Goal: Task Accomplishment & Management: Manage account settings

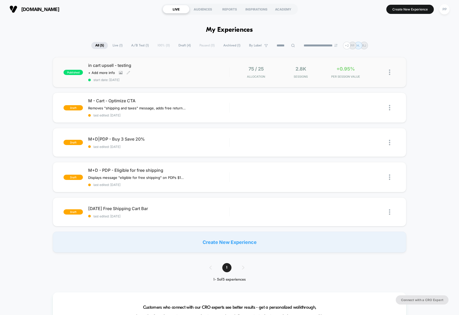
click at [203, 68] on div "in cart upsell - testing Click to view images Click to edit experience details …" at bounding box center [158, 72] width 141 height 19
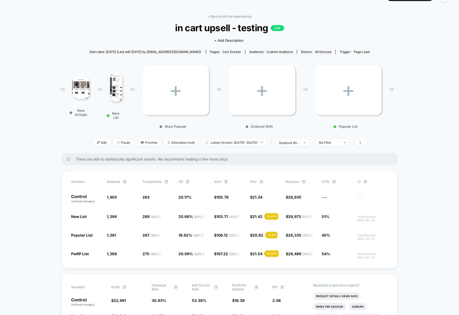
scroll to position [0, 1]
click at [114, 88] on img at bounding box center [115, 88] width 13 height 28
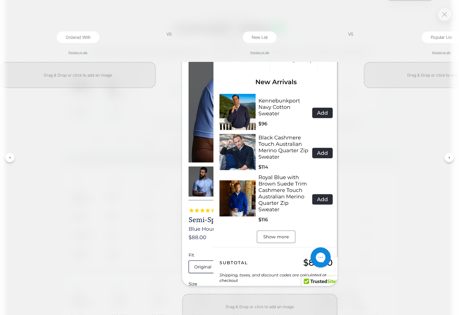
scroll to position [132, 0]
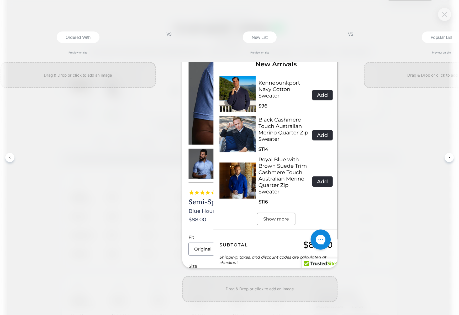
click at [444, 17] on img at bounding box center [444, 14] width 5 height 4
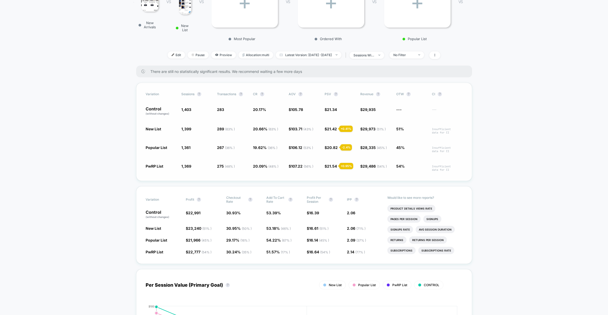
scroll to position [99, 0]
click at [375, 56] on div "sessions with impression" at bounding box center [364, 56] width 21 height 4
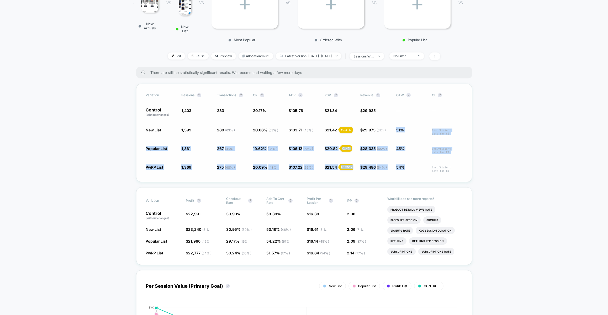
drag, startPoint x: 396, startPoint y: 129, endPoint x: 408, endPoint y: 172, distance: 44.5
click at [408, 172] on div "Variation Sessions ? Transactions ? CR ? AOV ? PSV ? Revenue ? OTW ? CI ? Contr…" at bounding box center [304, 133] width 336 height 98
click at [408, 169] on span "54%" at bounding box center [411, 169] width 30 height 8
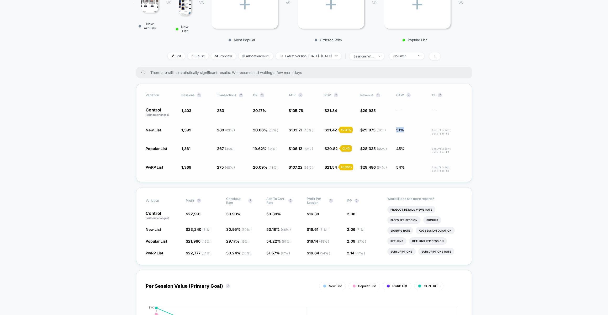
drag, startPoint x: 395, startPoint y: 128, endPoint x: 407, endPoint y: 127, distance: 12.9
click at [407, 127] on div "New List 1,399 - 0.29 % 289 ( 63 % ) + 2.4 % 20.66 % ( 63 % ) + 2.4 % $ 103.71 …" at bounding box center [304, 131] width 317 height 8
drag, startPoint x: 396, startPoint y: 168, endPoint x: 407, endPoint y: 166, distance: 11.4
click at [407, 166] on span "54%" at bounding box center [411, 169] width 30 height 8
drag, startPoint x: 397, startPoint y: 147, endPoint x: 410, endPoint y: 146, distance: 13.1
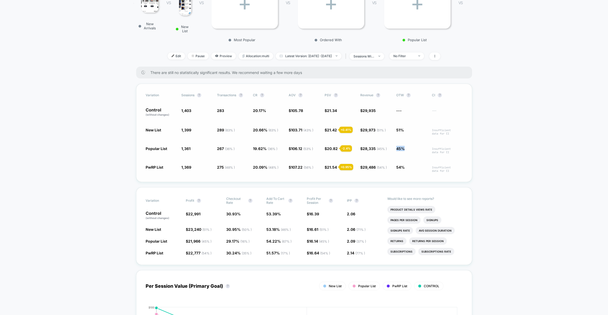
click at [410, 146] on span "45%" at bounding box center [411, 150] width 30 height 8
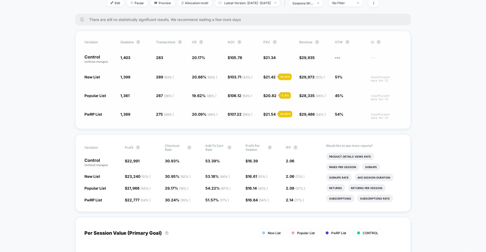
scroll to position [153, 0]
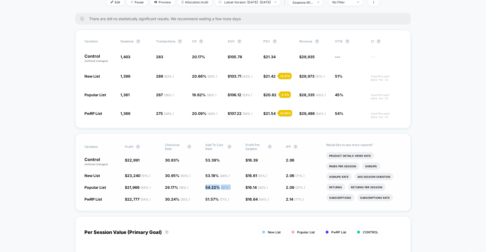
drag, startPoint x: 204, startPoint y: 187, endPoint x: 234, endPoint y: 187, distance: 29.9
click at [234, 187] on div "Popular List $ 21,966 ( 45 % ) - 1.5 % 29.17 % ( 16 % ) - 5.7 % 54.22 % ( 67 % …" at bounding box center [243, 187] width 317 height 5
click at [235, 186] on span "54.22 % ( 67 % ) + 1.6 %" at bounding box center [223, 187] width 35 height 5
drag, startPoint x: 305, startPoint y: 199, endPoint x: 285, endPoint y: 199, distance: 20.5
click at [285, 199] on div "PwRP List $ 22,777 ( 54 % ) + 1.5 % 30.24 % ( 35 % ) - 2.2 % 51.57 % ( 17 % ) -…" at bounding box center [243, 199] width 317 height 5
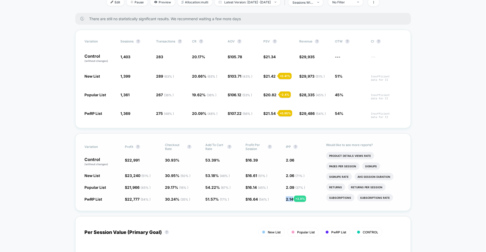
click at [288, 199] on span "2.14 ( 77 % )" at bounding box center [295, 199] width 18 height 4
click at [282, 200] on div "PwRP List $ 22,777 ( 54 % ) + 1.5 % 30.24 % ( 35 % ) - 2.2 % 51.57 % ( 17 % ) -…" at bounding box center [243, 199] width 317 height 5
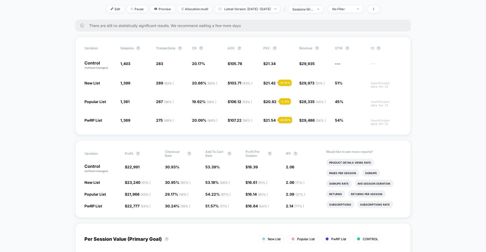
scroll to position [144, 0]
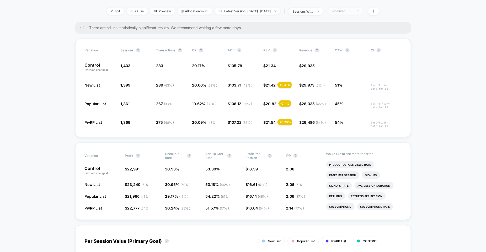
click at [359, 11] on img at bounding box center [359, 11] width 2 height 1
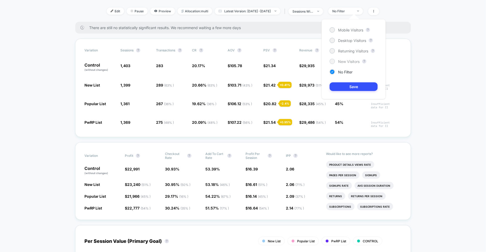
click at [353, 60] on span "New Visitors" at bounding box center [349, 61] width 22 height 4
click at [367, 91] on button "Save" at bounding box center [354, 86] width 48 height 9
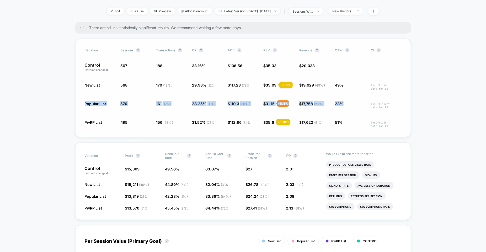
drag, startPoint x: 346, startPoint y: 103, endPoint x: 82, endPoint y: 104, distance: 263.6
click at [82, 104] on div "Variation Sessions ? Transactions ? CR ? AOV ? PSV ? Revenue ? OTW ? CI ? Contr…" at bounding box center [243, 88] width 336 height 98
click at [117, 104] on div "Popular List 570 + 0.53 % 161 ( 4 % ) - 14.8 % 28.25 % ( 4 % ) - 14.8 % $ 110.3…" at bounding box center [243, 105] width 317 height 8
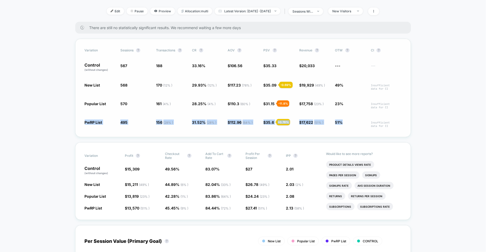
drag, startPoint x: 311, startPoint y: 129, endPoint x: 84, endPoint y: 121, distance: 226.7
click at [84, 121] on div "Variation Sessions ? Transactions ? CR ? AOV ? PSV ? Revenue ? OTW ? CI ? Contr…" at bounding box center [243, 88] width 336 height 98
click at [102, 123] on span "PwRP List" at bounding box center [100, 124] width 30 height 8
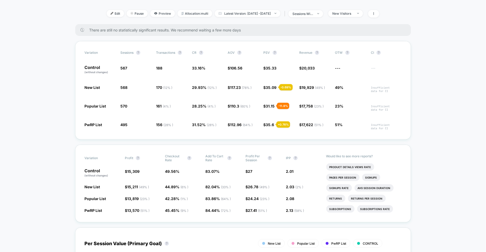
scroll to position [143, 0]
click at [354, 12] on div "New Visitors" at bounding box center [343, 13] width 21 height 4
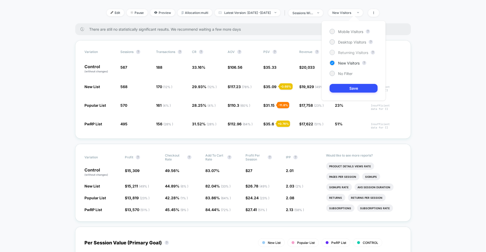
click at [356, 53] on span "Returning Visitors" at bounding box center [353, 52] width 30 height 4
click at [357, 86] on button "Save" at bounding box center [354, 88] width 48 height 9
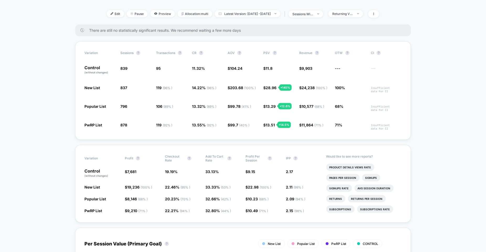
scroll to position [142, 0]
click at [354, 12] on div "Returning Visitors" at bounding box center [343, 14] width 21 height 4
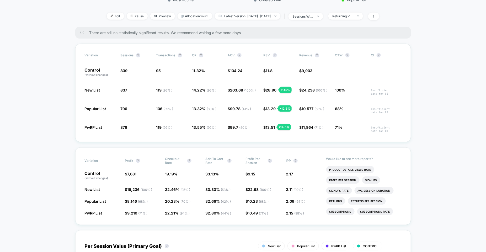
scroll to position [141, 0]
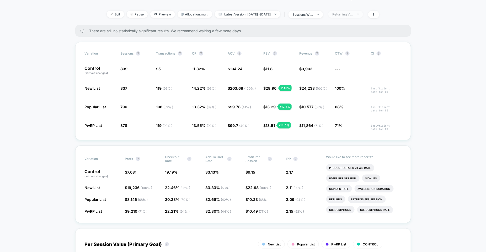
click at [350, 11] on span "Returning Visitors" at bounding box center [346, 14] width 35 height 7
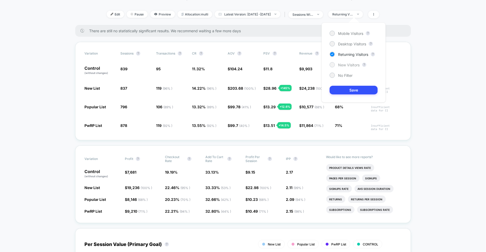
click at [355, 64] on span "New Visitors" at bounding box center [349, 65] width 22 height 4
